Goal: Check status: Check status

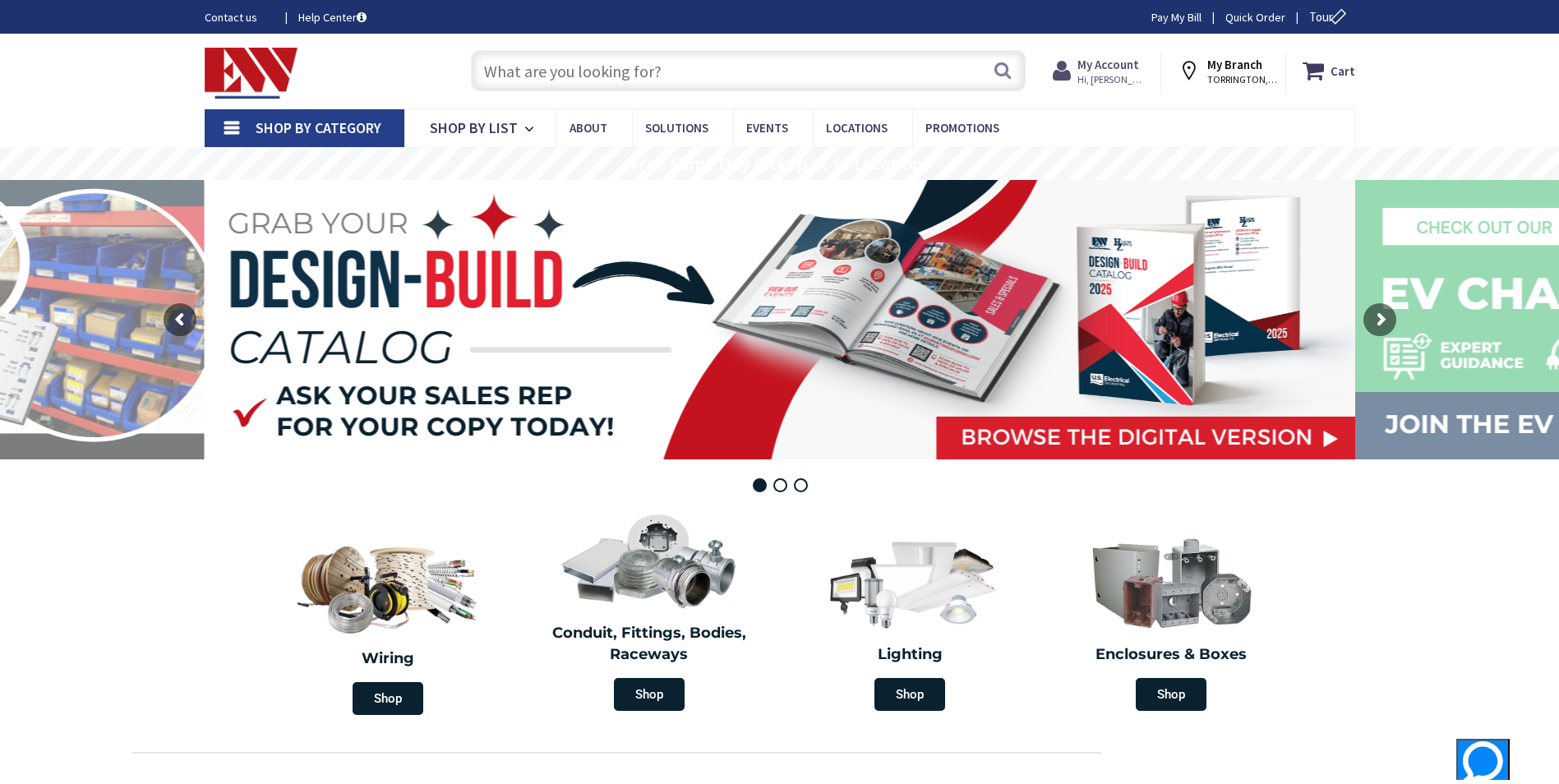
click at [1122, 60] on strong "My Account" at bounding box center [1108, 65] width 61 height 16
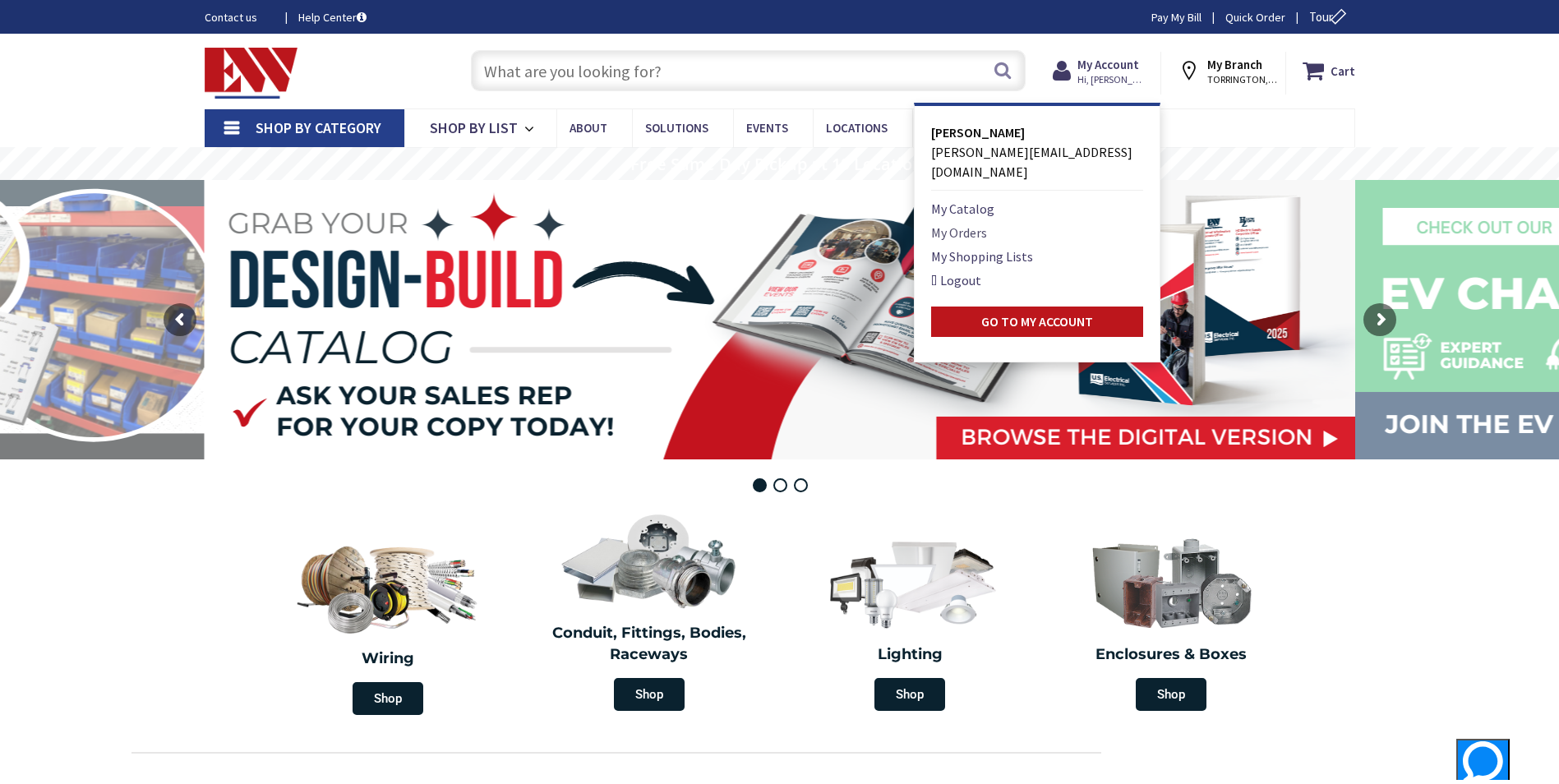
click at [955, 222] on link "My Orders" at bounding box center [959, 232] width 56 height 19
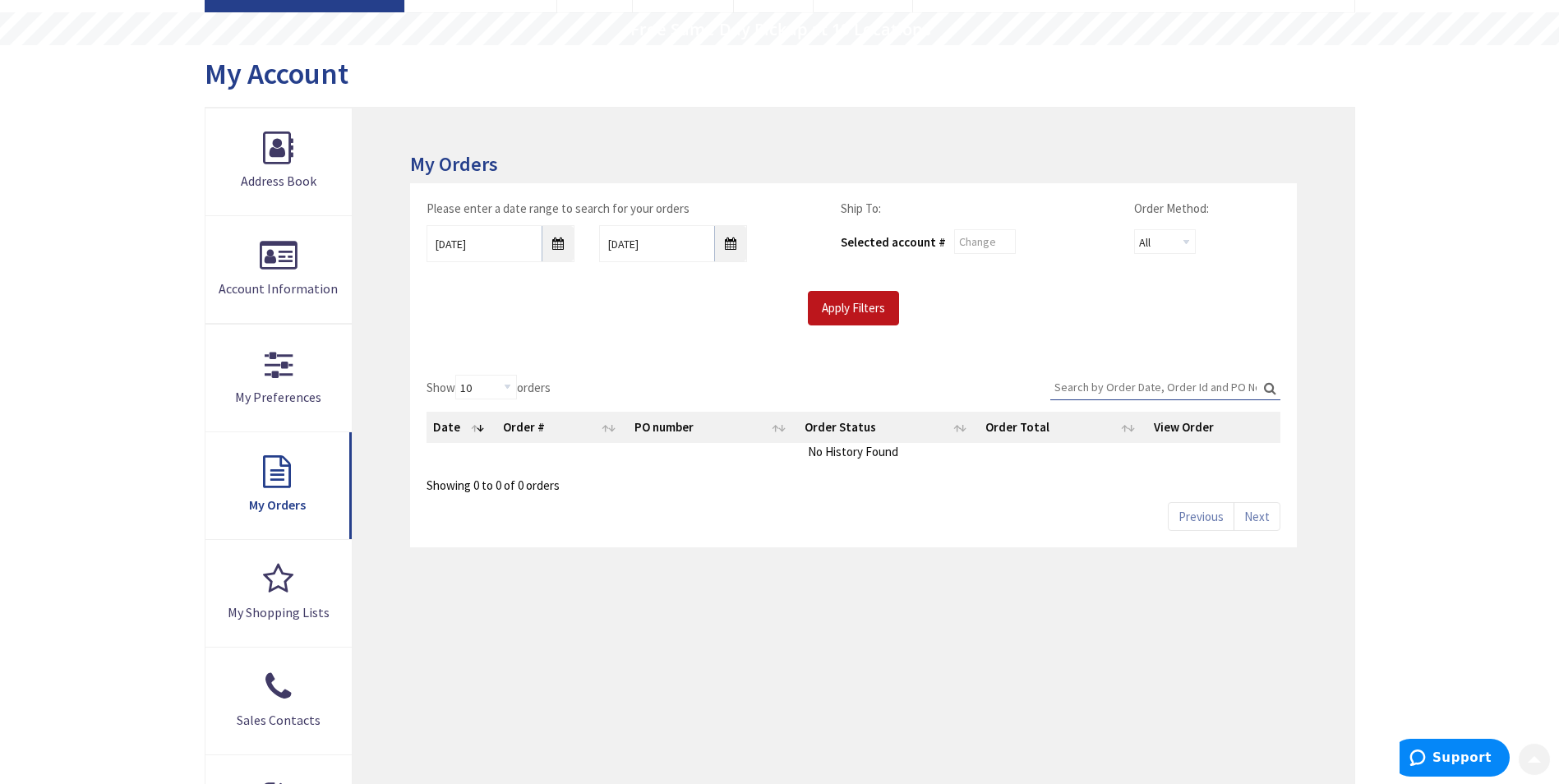
scroll to position [167, 0]
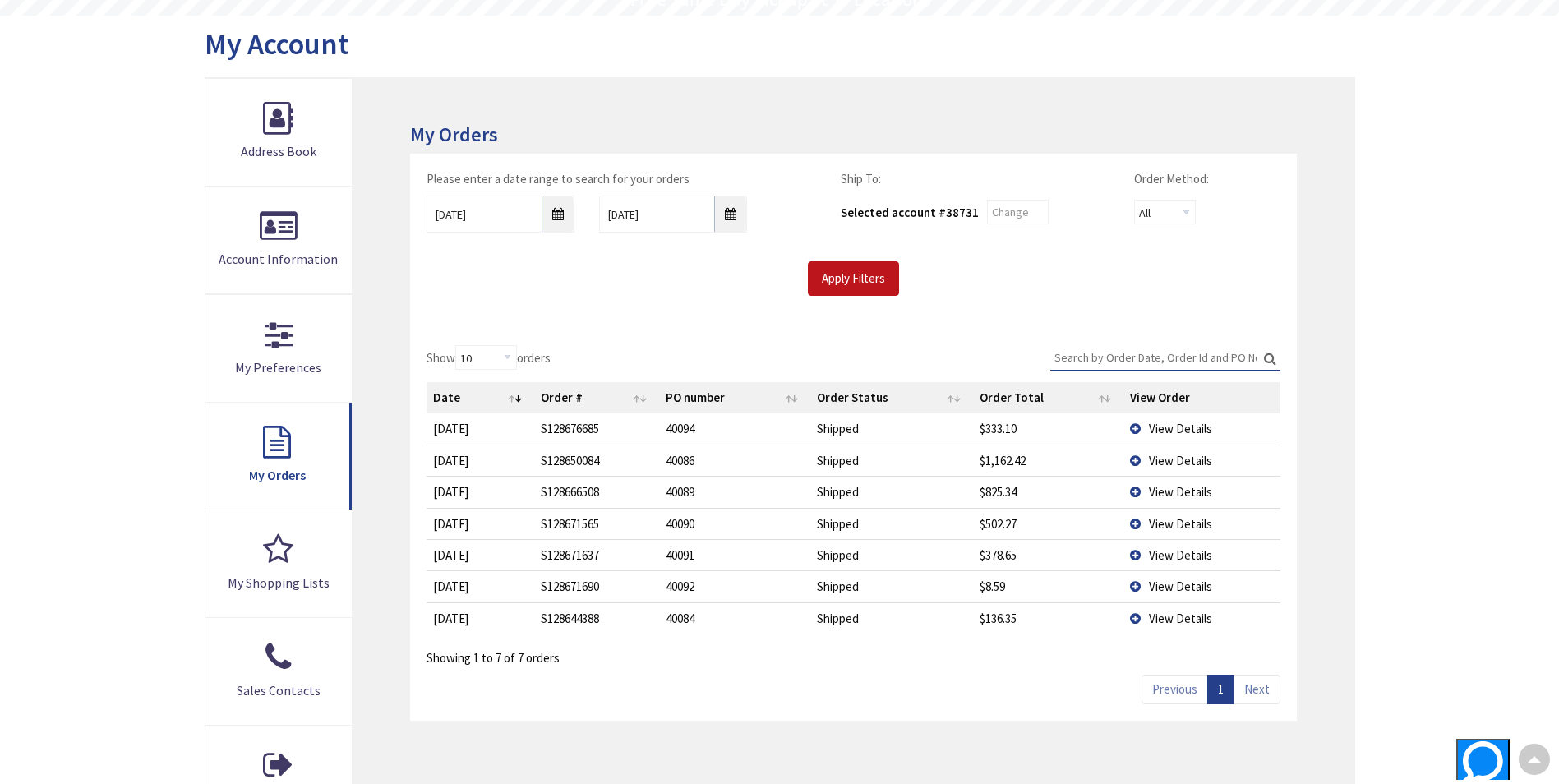
click at [1138, 463] on td "View Details" at bounding box center [1201, 460] width 157 height 31
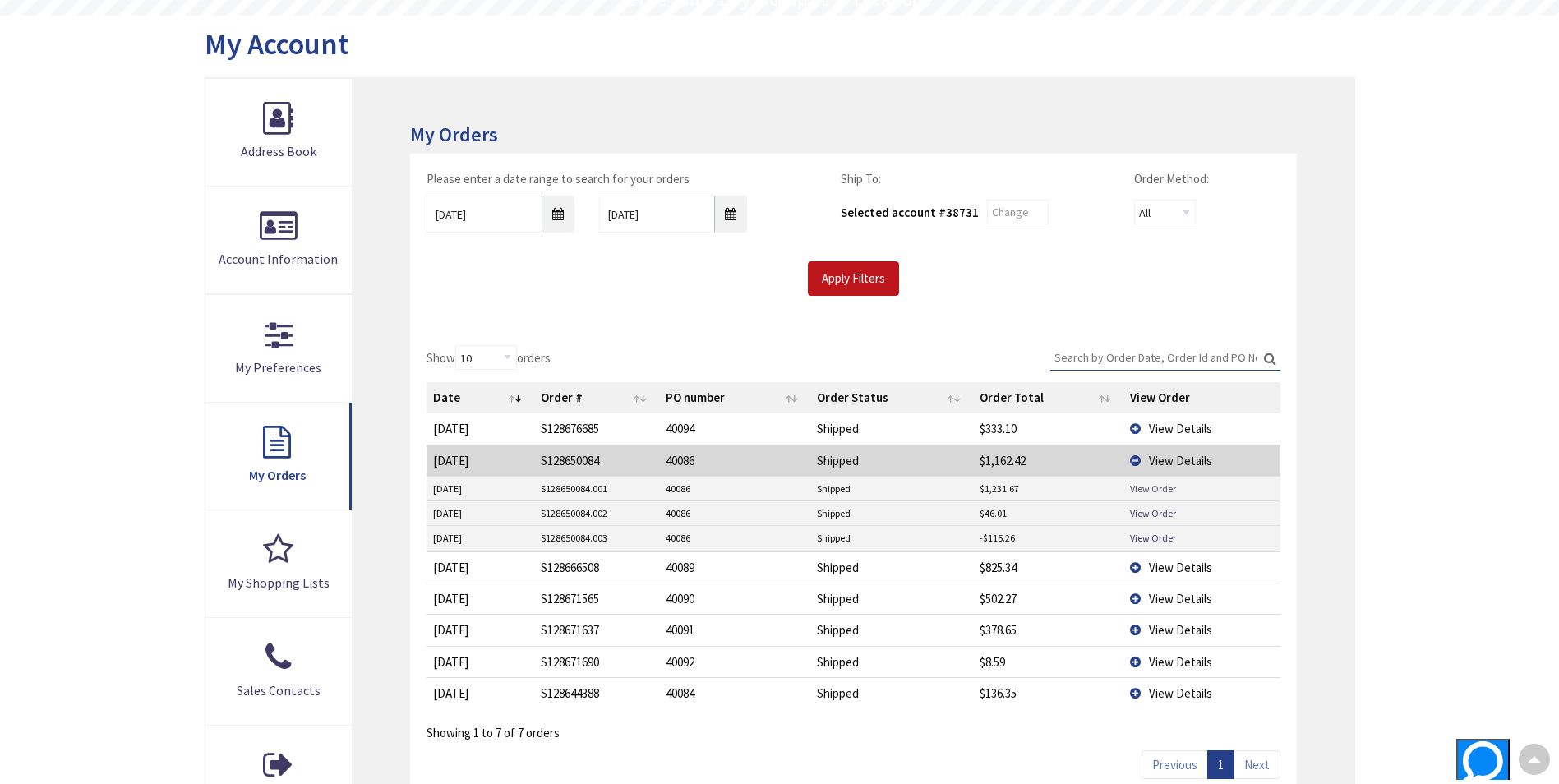
click at [1155, 487] on link "View Order" at bounding box center [1153, 489] width 46 height 14
click at [1133, 569] on td "View Details" at bounding box center [1201, 567] width 157 height 31
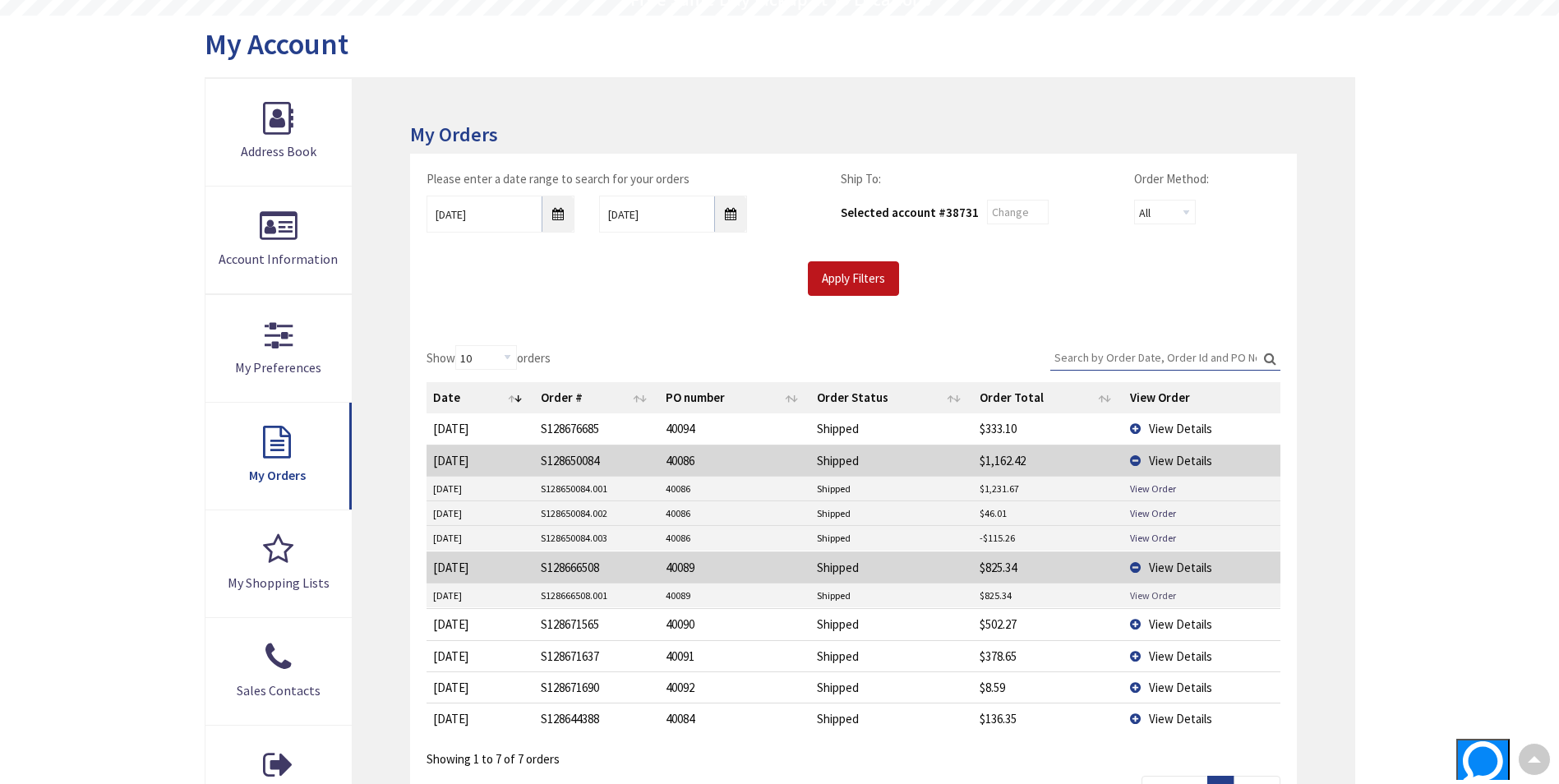
click at [1149, 597] on link "View Order" at bounding box center [1153, 595] width 46 height 14
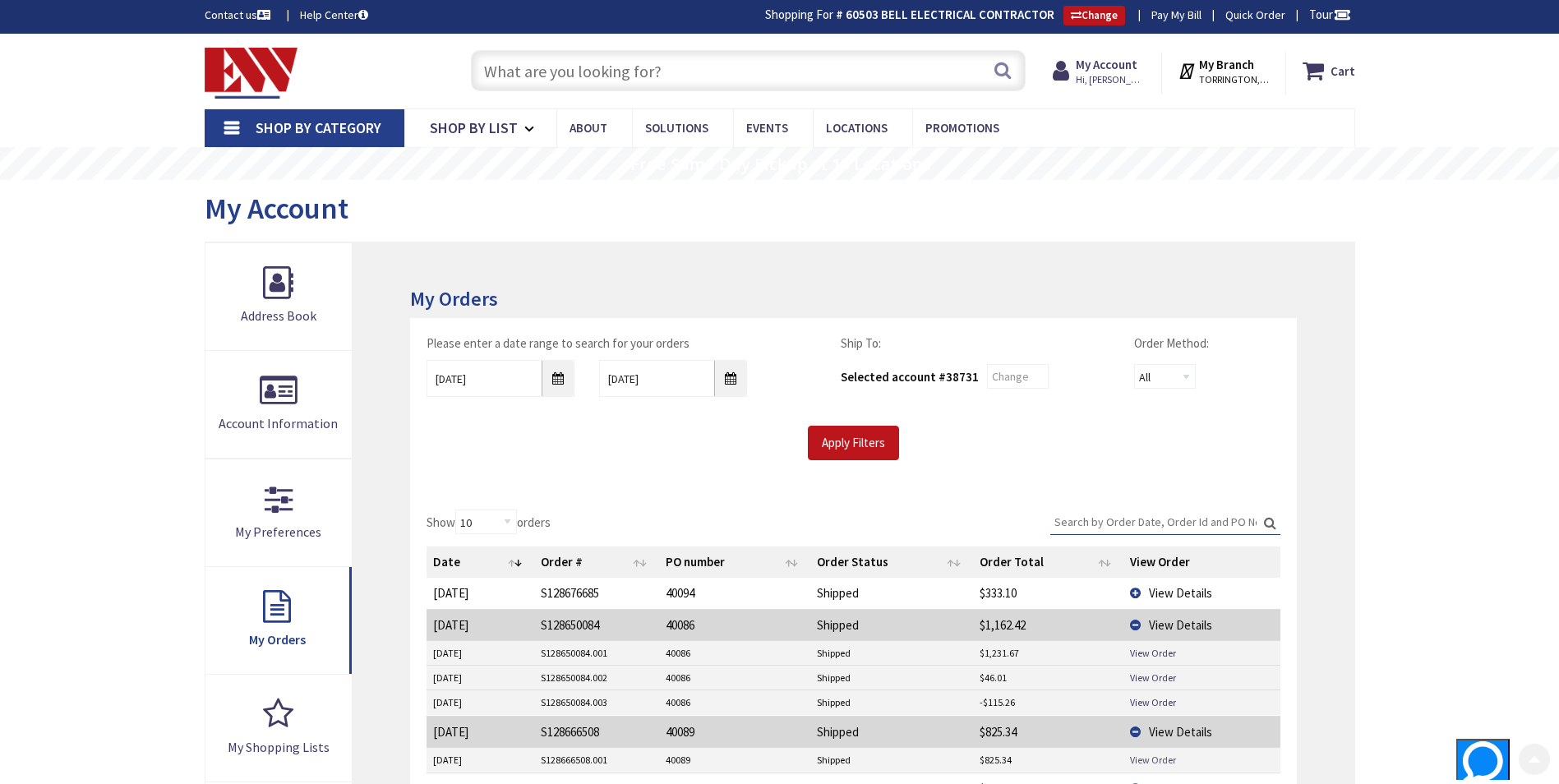
scroll to position [0, 0]
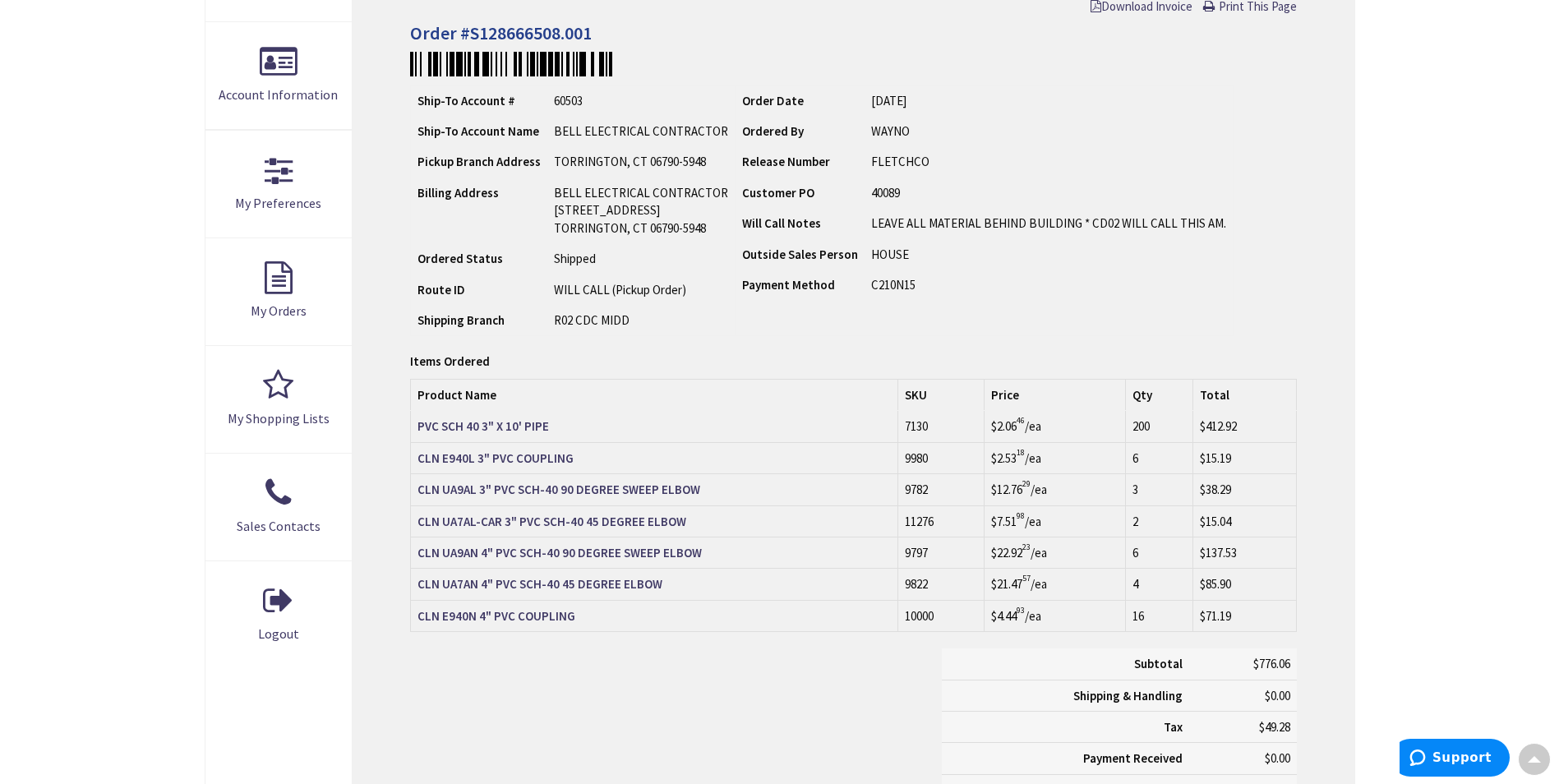
scroll to position [332, 0]
